Goal: Connect with others: Connect with others

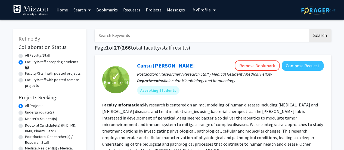
click at [114, 11] on link "Bookmarks" at bounding box center [107, 9] width 27 height 19
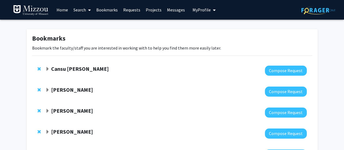
click at [59, 90] on strong "Peter Cornish" at bounding box center [72, 89] width 42 height 7
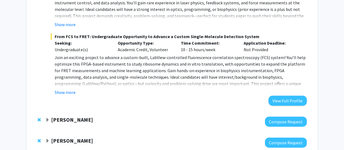
scroll to position [353, 0]
click at [55, 121] on strong "Bill Folk" at bounding box center [72, 119] width 42 height 7
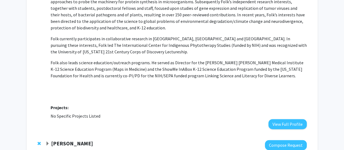
scroll to position [571, 0]
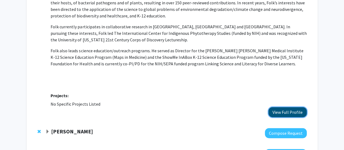
click at [288, 111] on button "View Full Profile" at bounding box center [287, 112] width 38 height 10
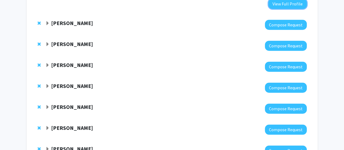
scroll to position [680, 0]
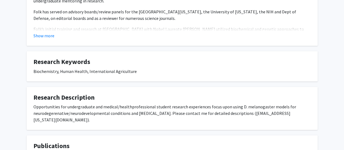
scroll to position [163, 0]
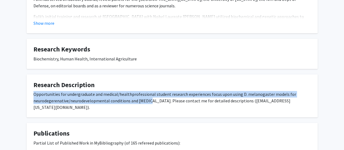
drag, startPoint x: 33, startPoint y: 93, endPoint x: 148, endPoint y: 105, distance: 115.4
click at [148, 105] on fg-card "Research Description Opportunities for undergraduate and medical/healthprofessi…" at bounding box center [172, 95] width 291 height 43
copy div "Opportunities for undergraduate and medical/healthprofessional student research…"
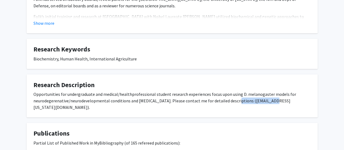
drag, startPoint x: 230, startPoint y: 100, endPoint x: 268, endPoint y: 103, distance: 37.7
click at [268, 103] on div "Opportunities for undergraduate and medical/healthprofessional student research…" at bounding box center [171, 101] width 277 height 20
copy div "folkw@missouri.edu"
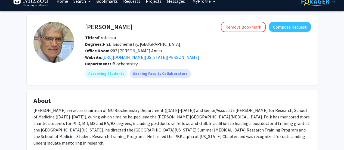
scroll to position [0, 0]
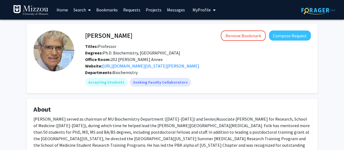
click at [115, 10] on link "Bookmarks" at bounding box center [107, 9] width 27 height 19
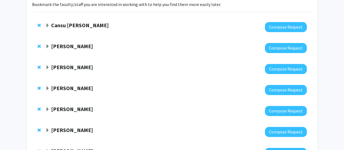
scroll to position [54, 0]
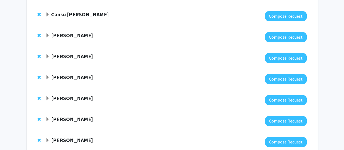
click at [66, 78] on strong "Xiao Heng" at bounding box center [72, 77] width 42 height 7
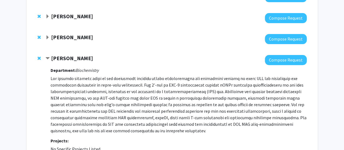
scroll to position [82, 0]
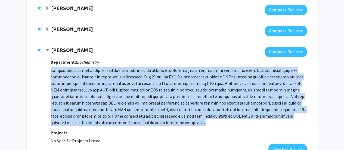
drag, startPoint x: 51, startPoint y: 69, endPoint x: 129, endPoint y: 122, distance: 94.5
click at [129, 122] on p at bounding box center [179, 96] width 256 height 59
copy p "Our primary research focus in the laboratory revolves around comprehending the …"
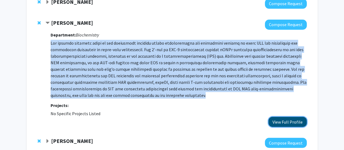
click at [291, 122] on button "View Full Profile" at bounding box center [287, 122] width 38 height 10
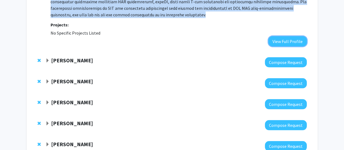
scroll to position [218, 0]
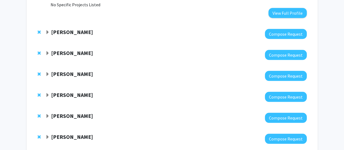
click at [53, 54] on strong "Michael Chapman" at bounding box center [72, 52] width 42 height 7
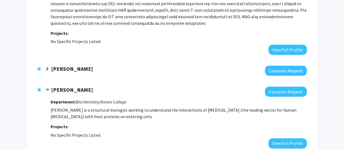
scroll to position [109, 0]
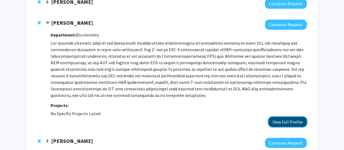
click at [279, 122] on button "View Full Profile" at bounding box center [287, 122] width 38 height 10
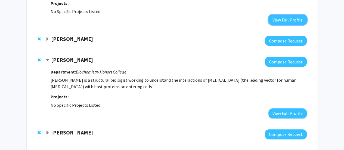
scroll to position [233, 0]
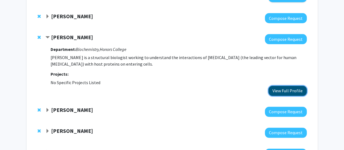
click at [282, 92] on button "View Full Profile" at bounding box center [287, 91] width 38 height 10
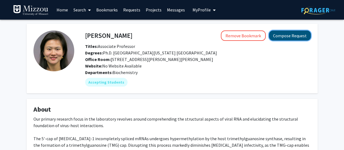
click at [288, 35] on button "Compose Request" at bounding box center [290, 35] width 42 height 10
